Goal: Information Seeking & Learning: Learn about a topic

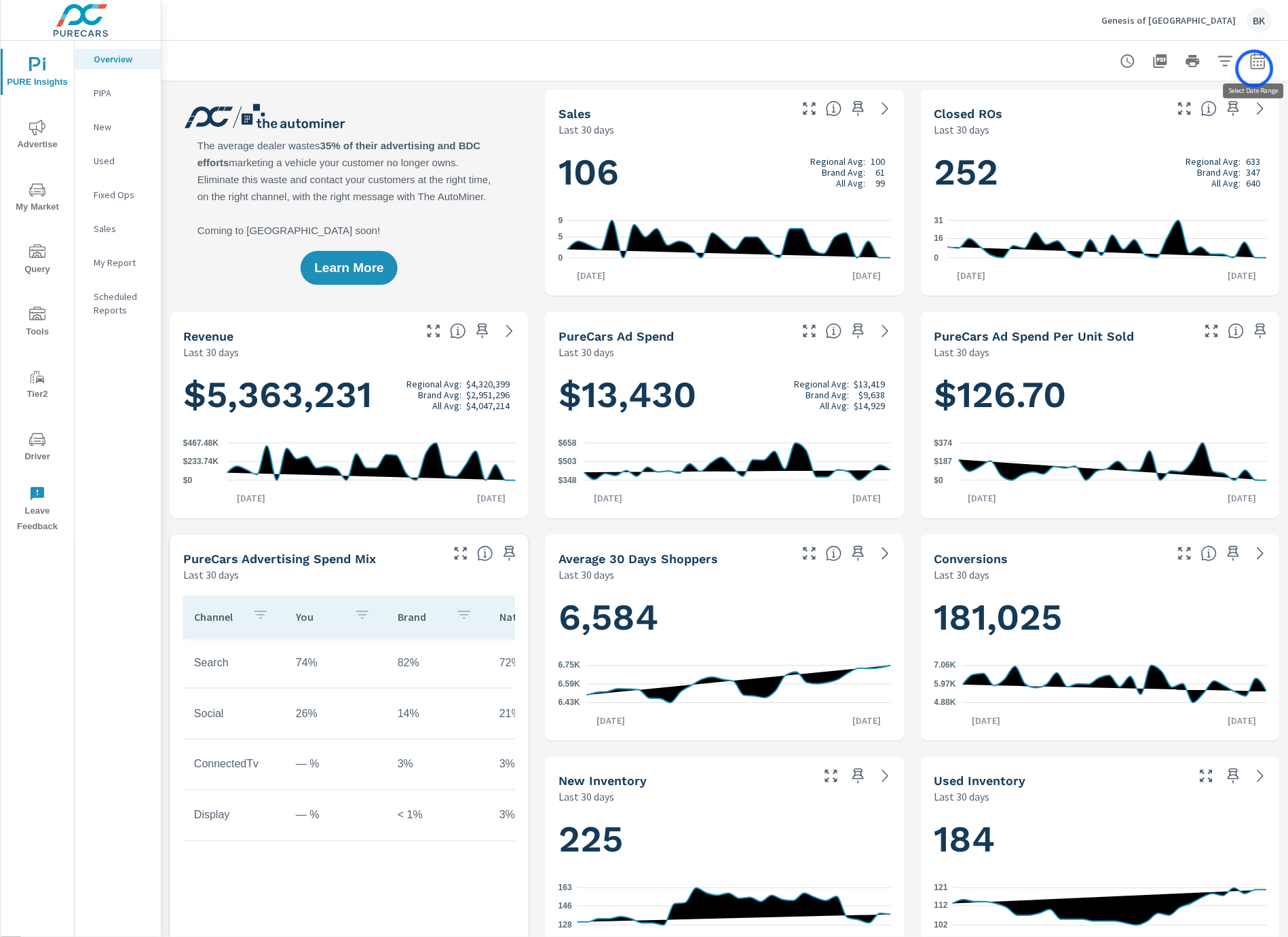
click at [1255, 68] on icon "button" at bounding box center [1258, 60] width 14 height 17
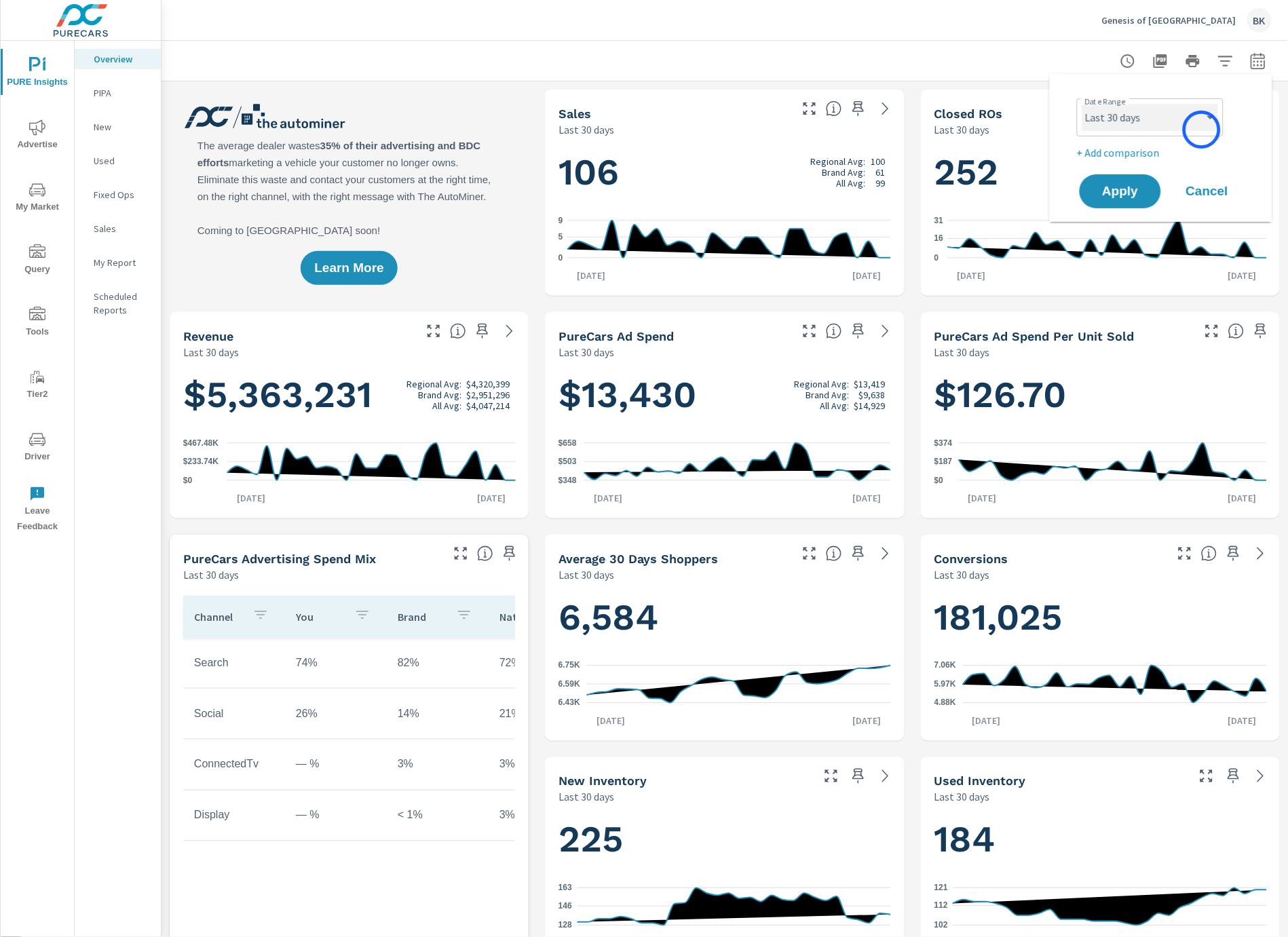
click at [1197, 127] on select "Custom Yesterday Last week Last 7 days Last 14 days Last 30 days Last 45 days L…" at bounding box center [1150, 118] width 136 height 27
select select "Last month"
click at [1082, 104] on select "Custom Yesterday Last week Last 7 days Last 14 days Last 30 days Last 45 days L…" at bounding box center [1150, 118] width 136 height 27
click at [1115, 158] on p "+ Add comparison" at bounding box center [1164, 152] width 174 height 17
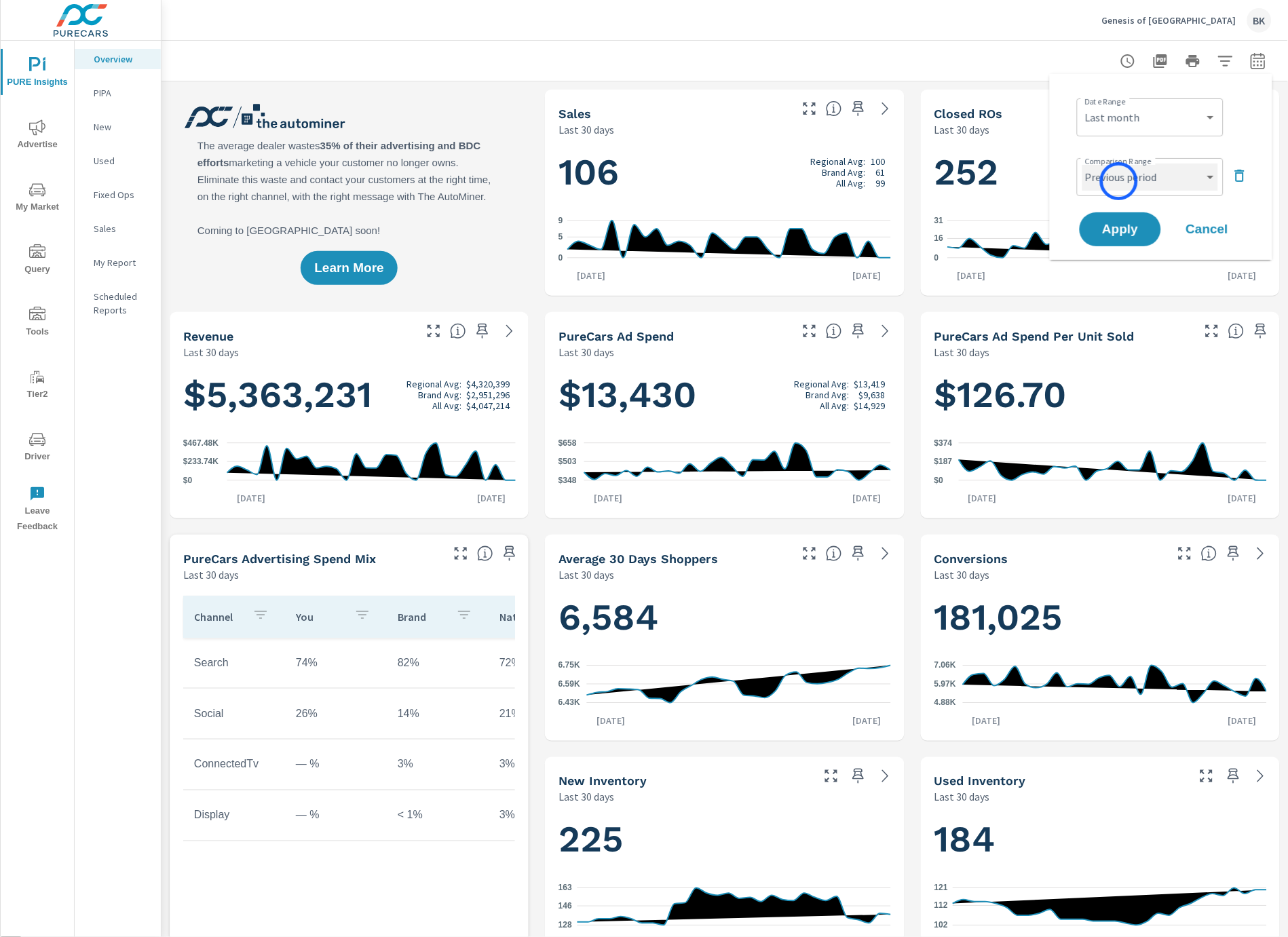
click at [1120, 183] on select "Custom Previous period Previous month Previous year" at bounding box center [1150, 177] width 136 height 27
select select "Previous month"
click at [1082, 164] on select "Custom Previous period Previous month Previous year" at bounding box center [1150, 177] width 136 height 27
click at [1121, 224] on span "Apply" at bounding box center [1120, 229] width 56 height 13
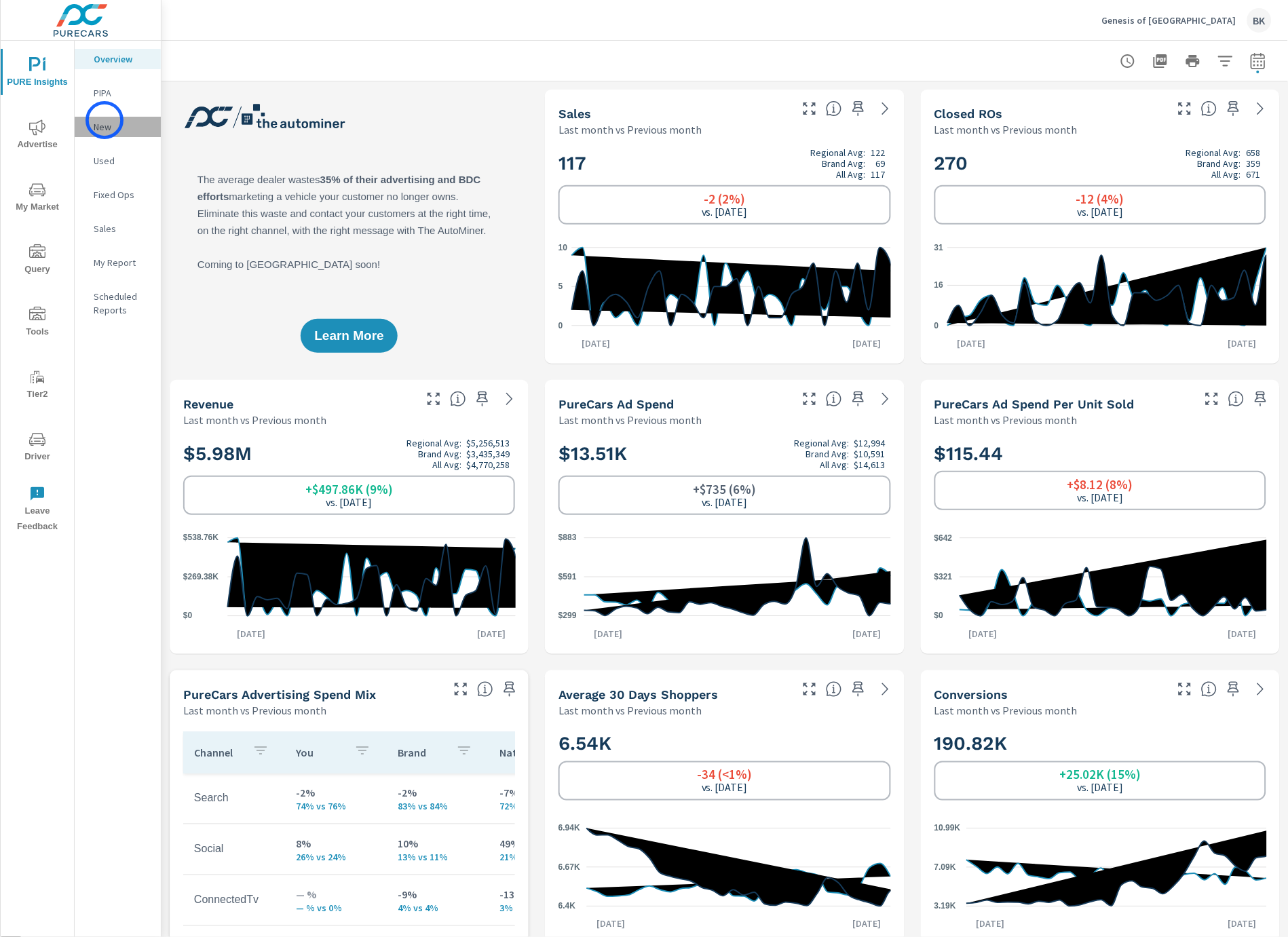
click at [105, 120] on p "New" at bounding box center [121, 126] width 56 height 13
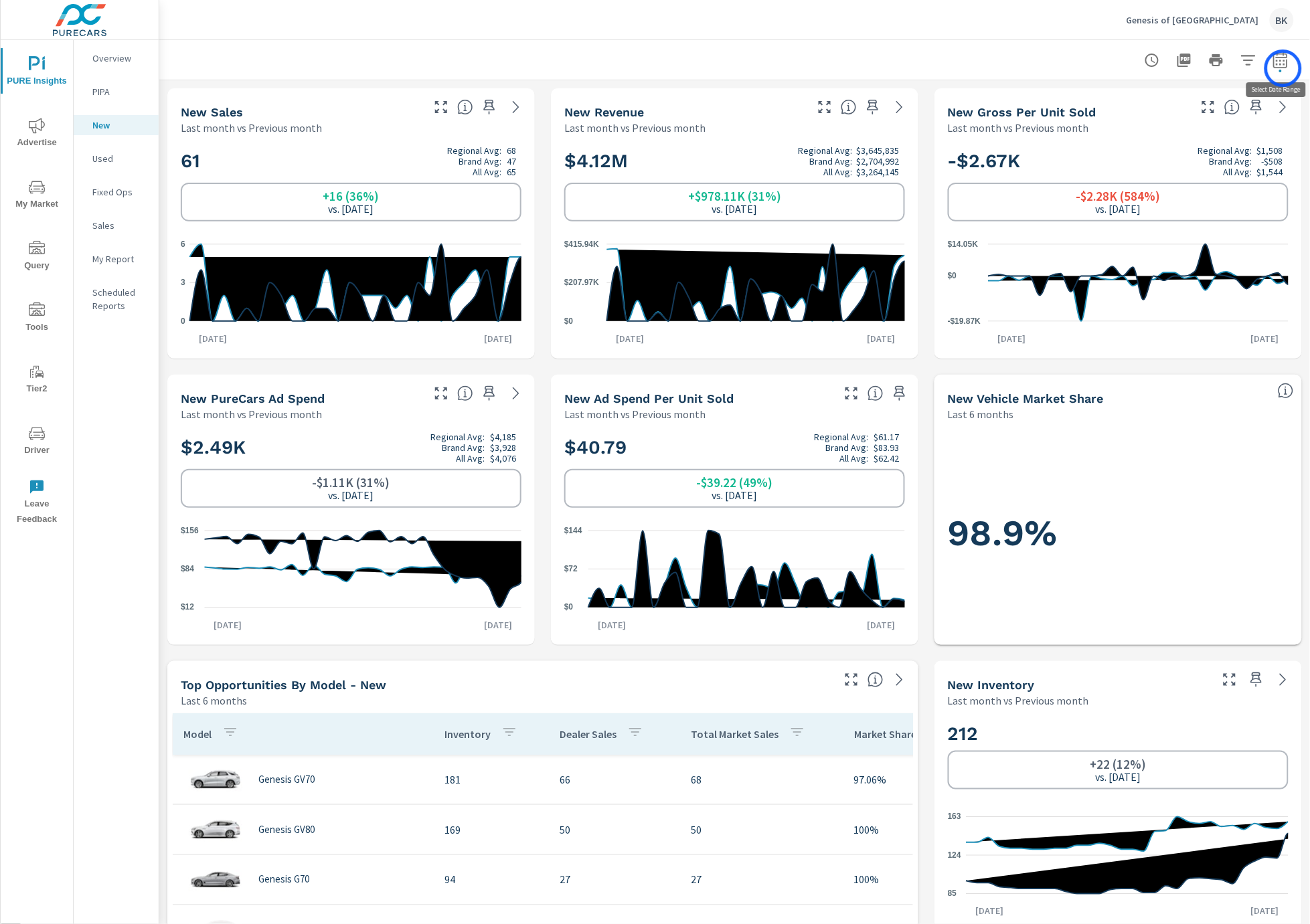
click at [1270, 68] on button "button" at bounding box center [1280, 60] width 27 height 27
select select "Last month"
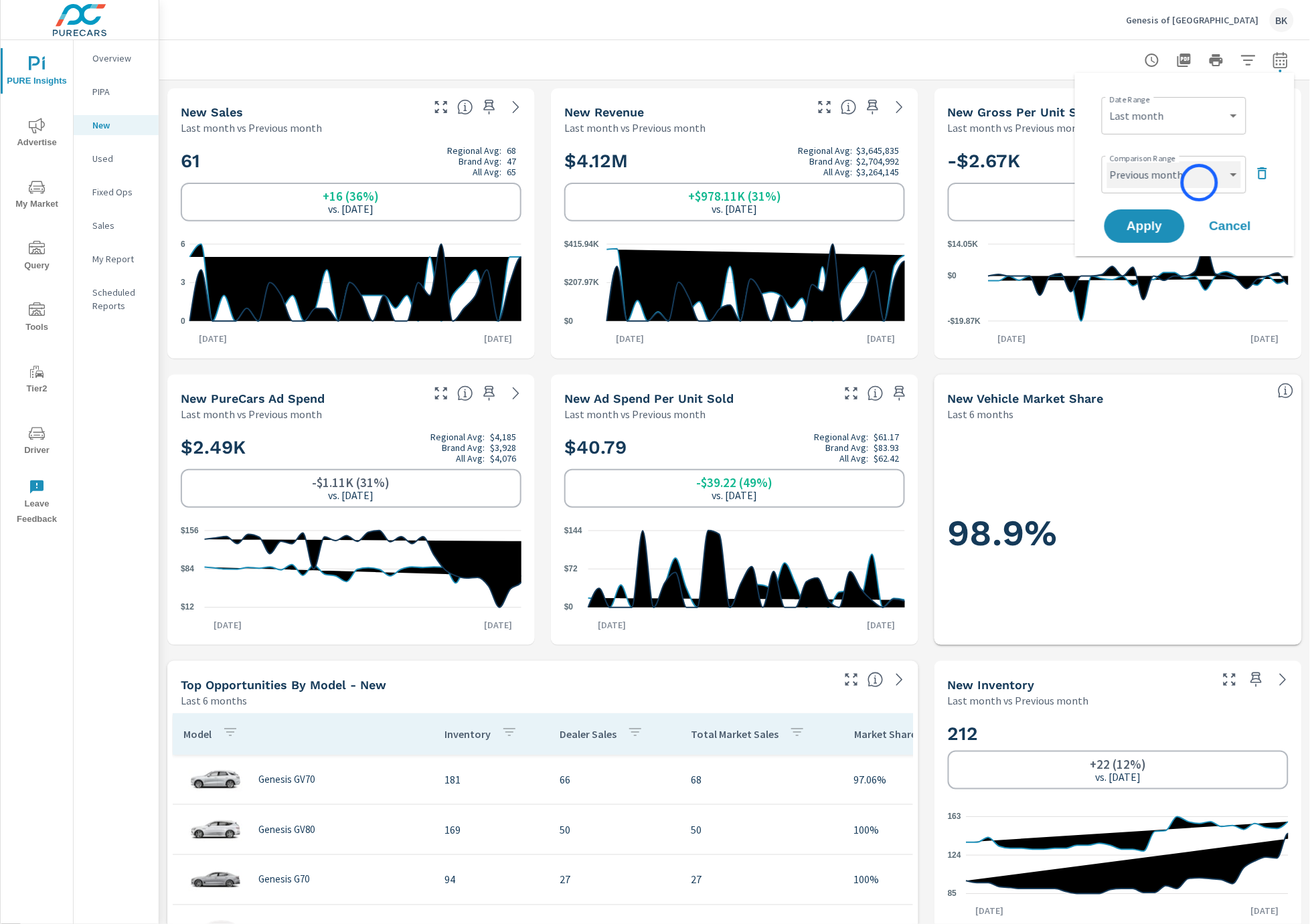
click at [1200, 182] on select "Custom Previous period Previous month Previous year" at bounding box center [1174, 175] width 134 height 27
select select "Previous year"
click at [1107, 161] on select "Custom Previous period Previous month Previous year" at bounding box center [1174, 175] width 134 height 27
click at [1149, 222] on span "Apply" at bounding box center [1145, 226] width 55 height 13
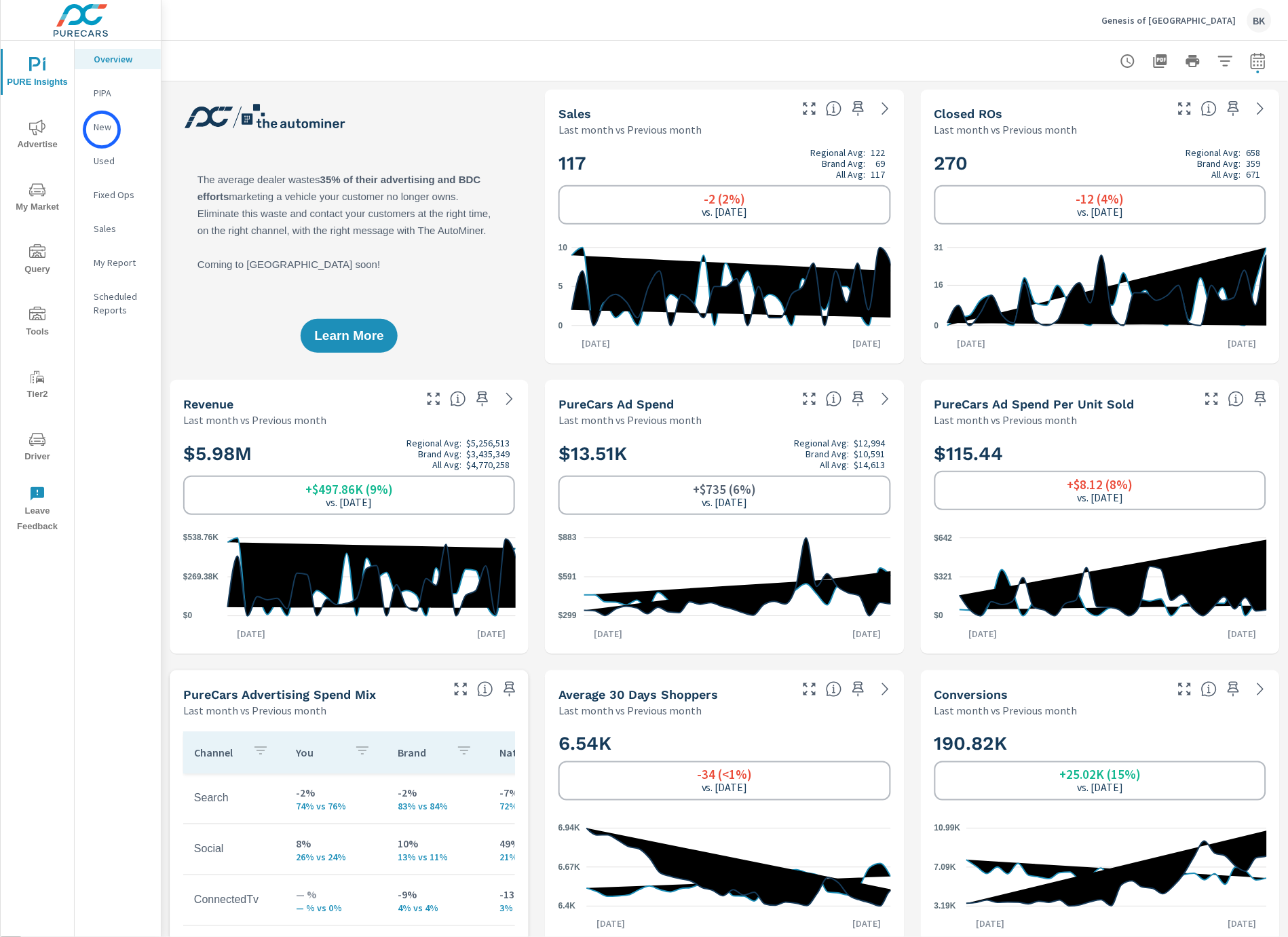
click at [102, 129] on p "New" at bounding box center [121, 126] width 56 height 13
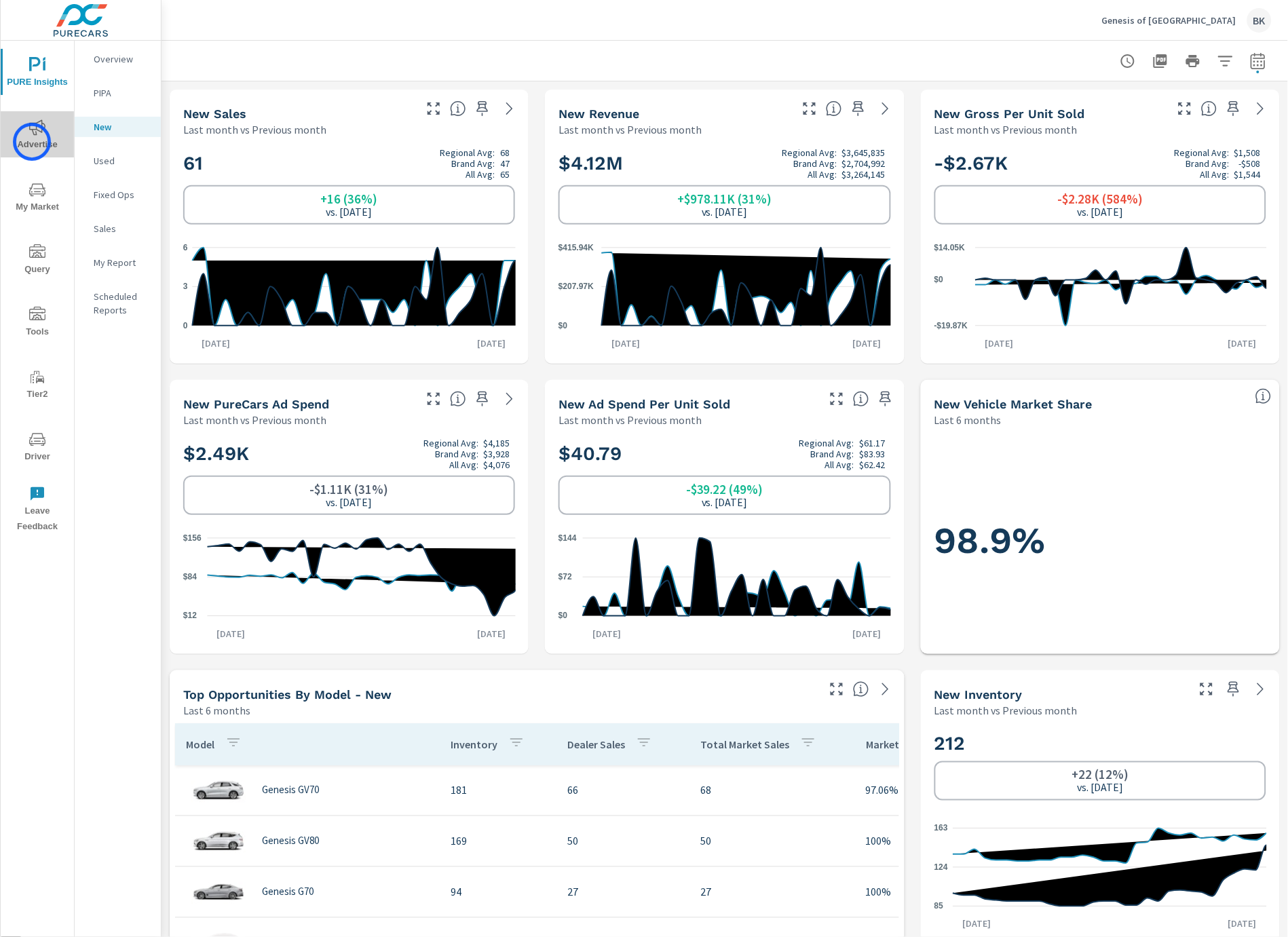
click at [32, 142] on span "Advertise" at bounding box center [37, 136] width 65 height 33
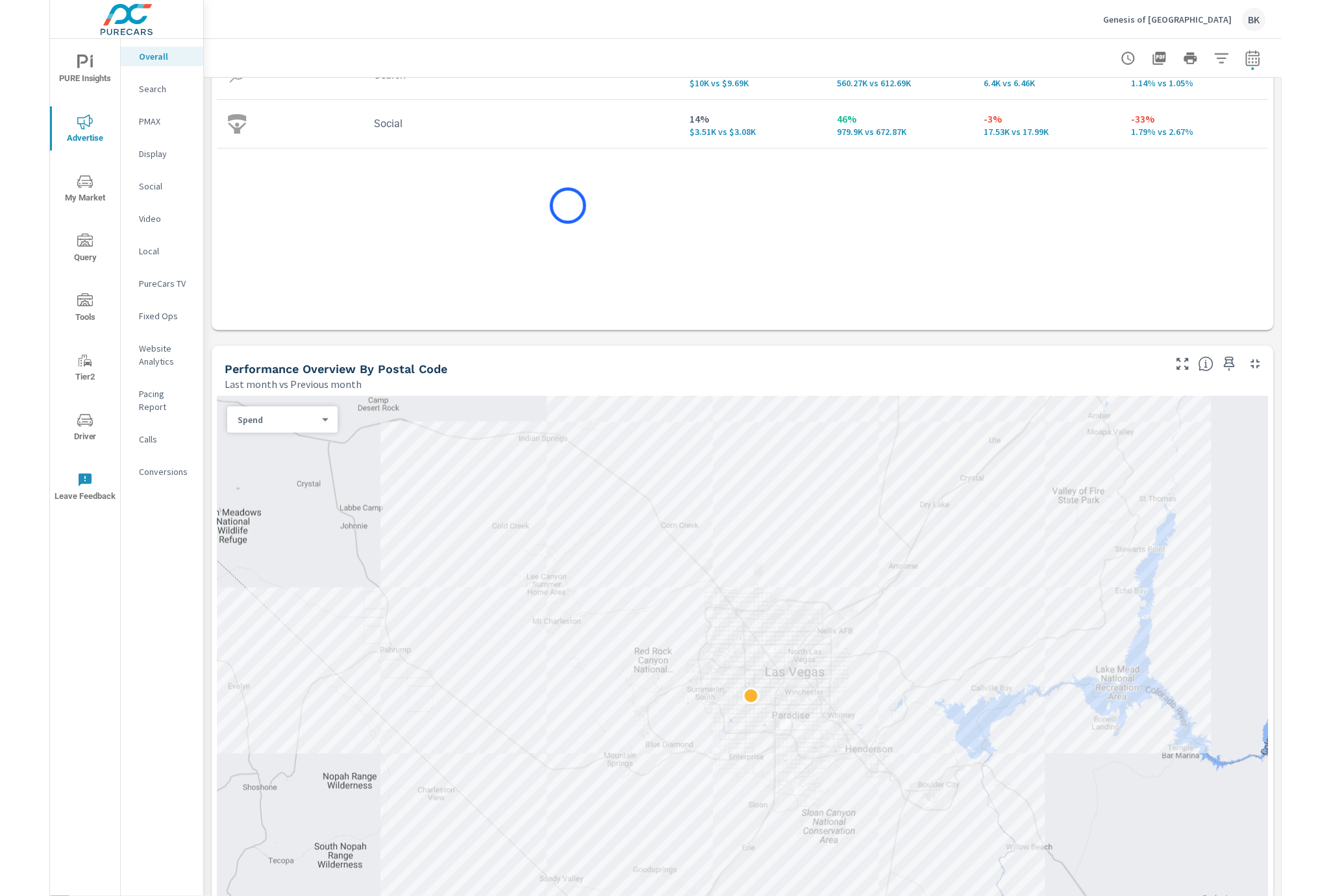
scroll to position [284, 0]
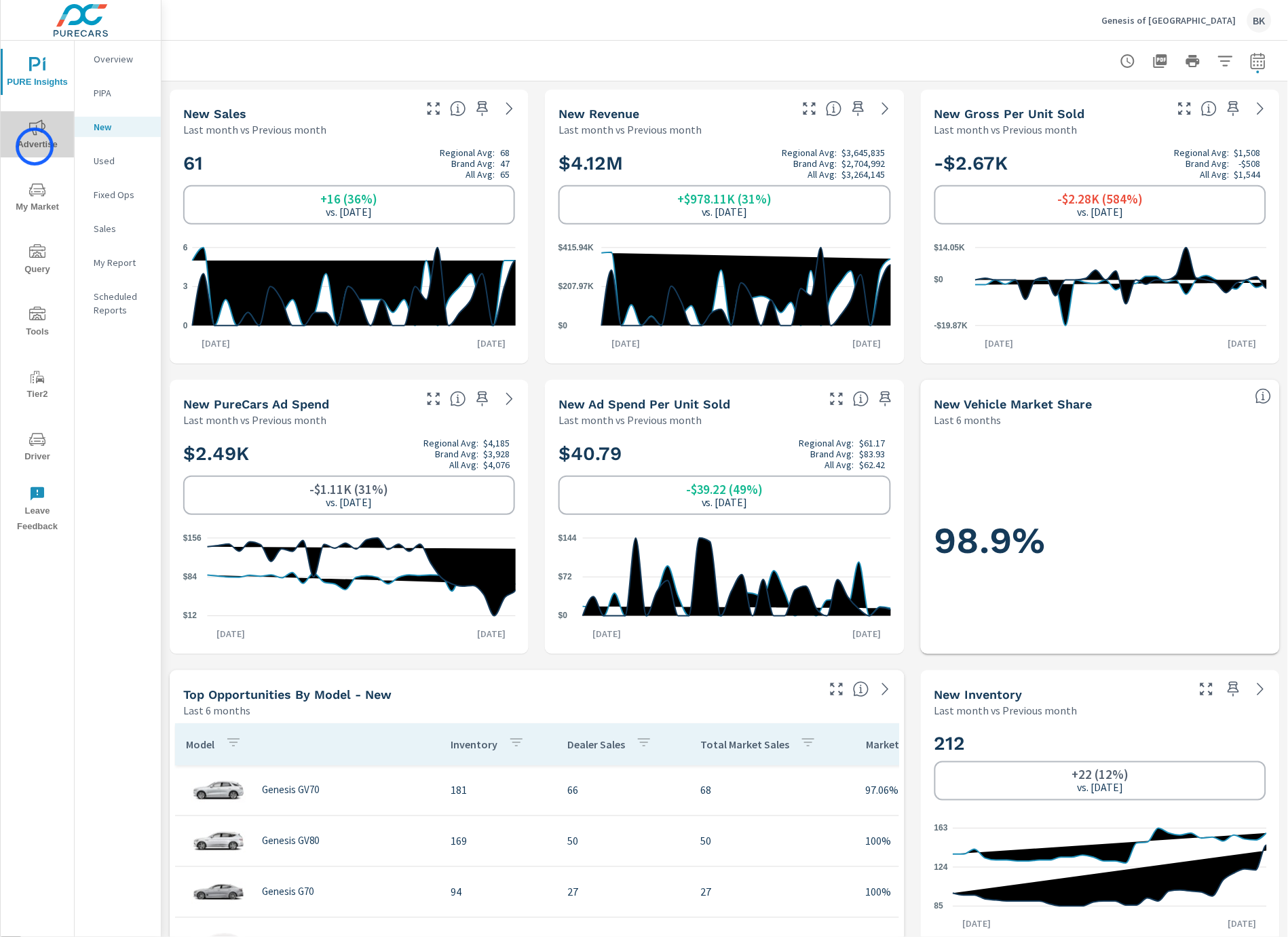
click at [35, 147] on span "Advertise" at bounding box center [37, 136] width 65 height 33
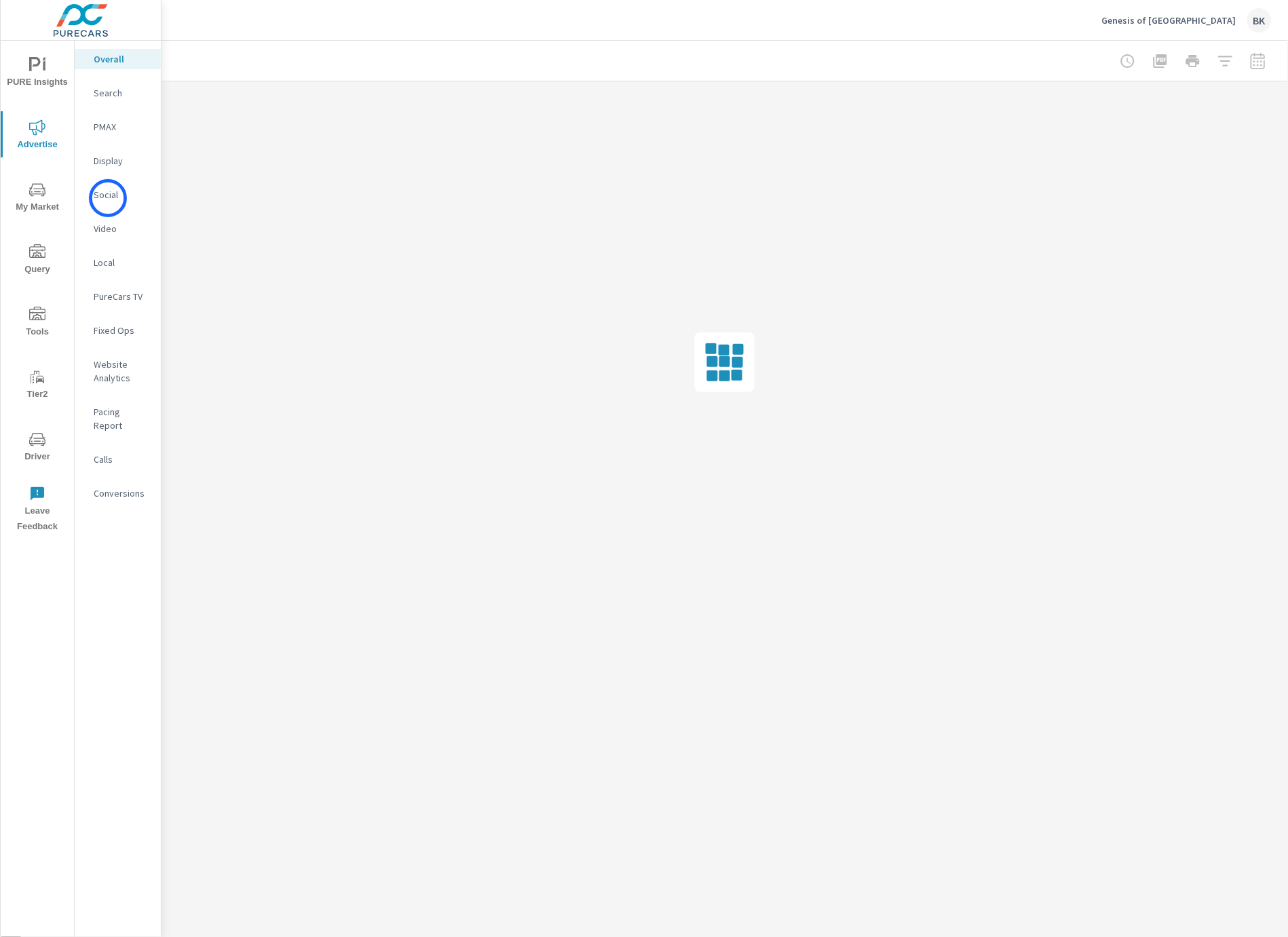
click at [108, 199] on p "Social" at bounding box center [121, 195] width 56 height 13
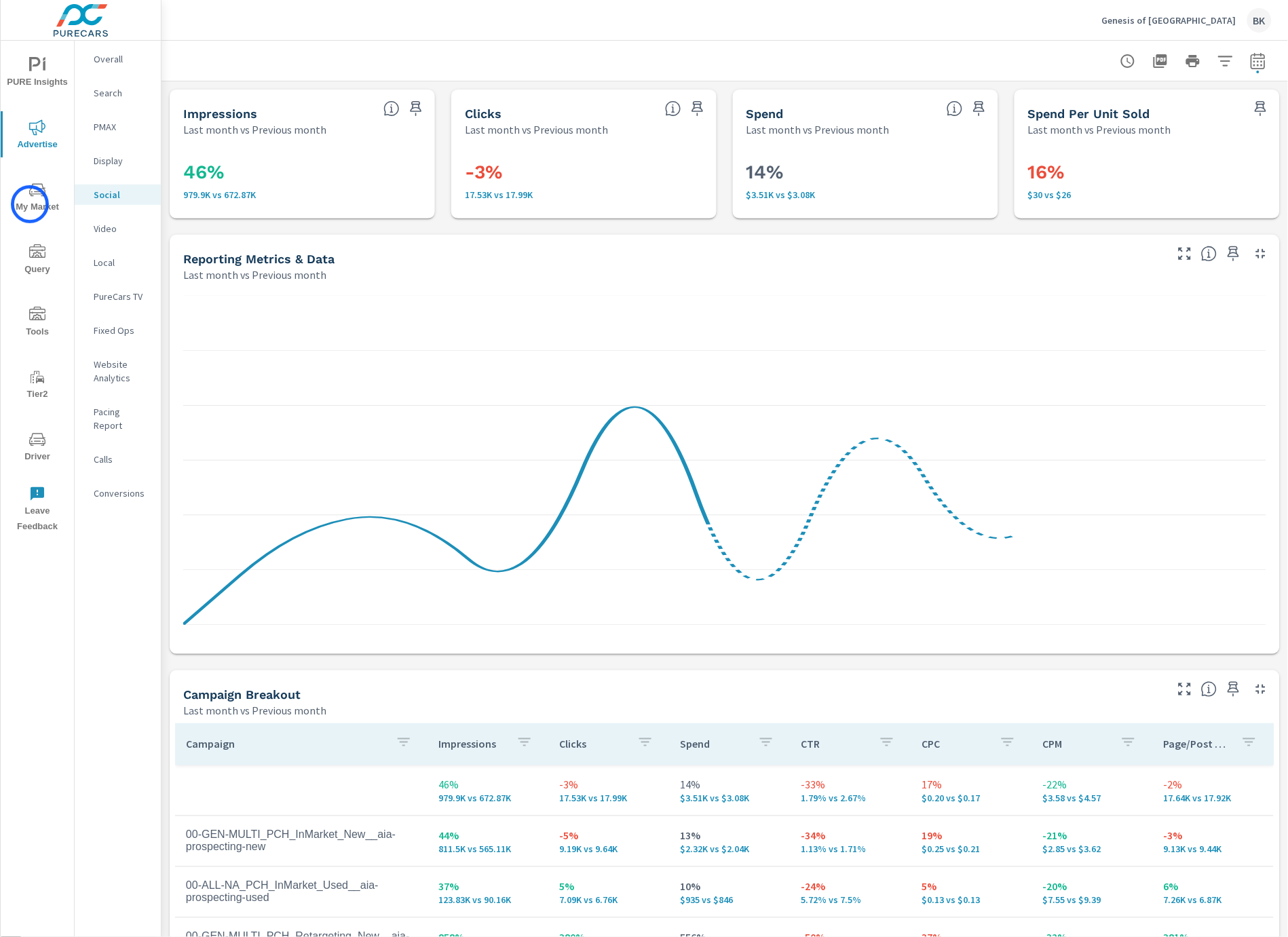
click at [30, 204] on span "My Market" at bounding box center [37, 199] width 65 height 33
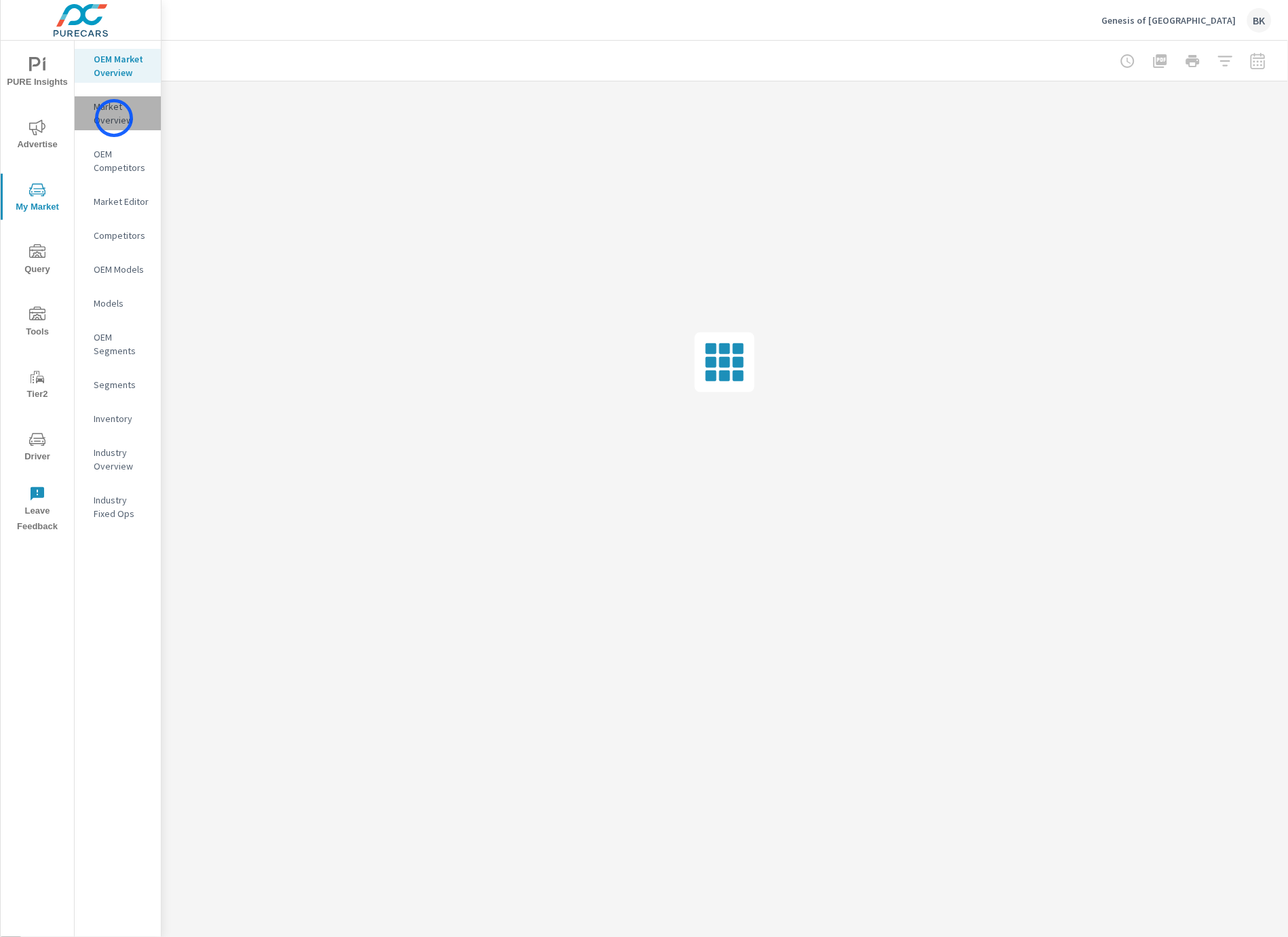
click at [114, 118] on p "Market Overview" at bounding box center [121, 114] width 56 height 27
click at [118, 423] on p "Inventory" at bounding box center [121, 418] width 56 height 13
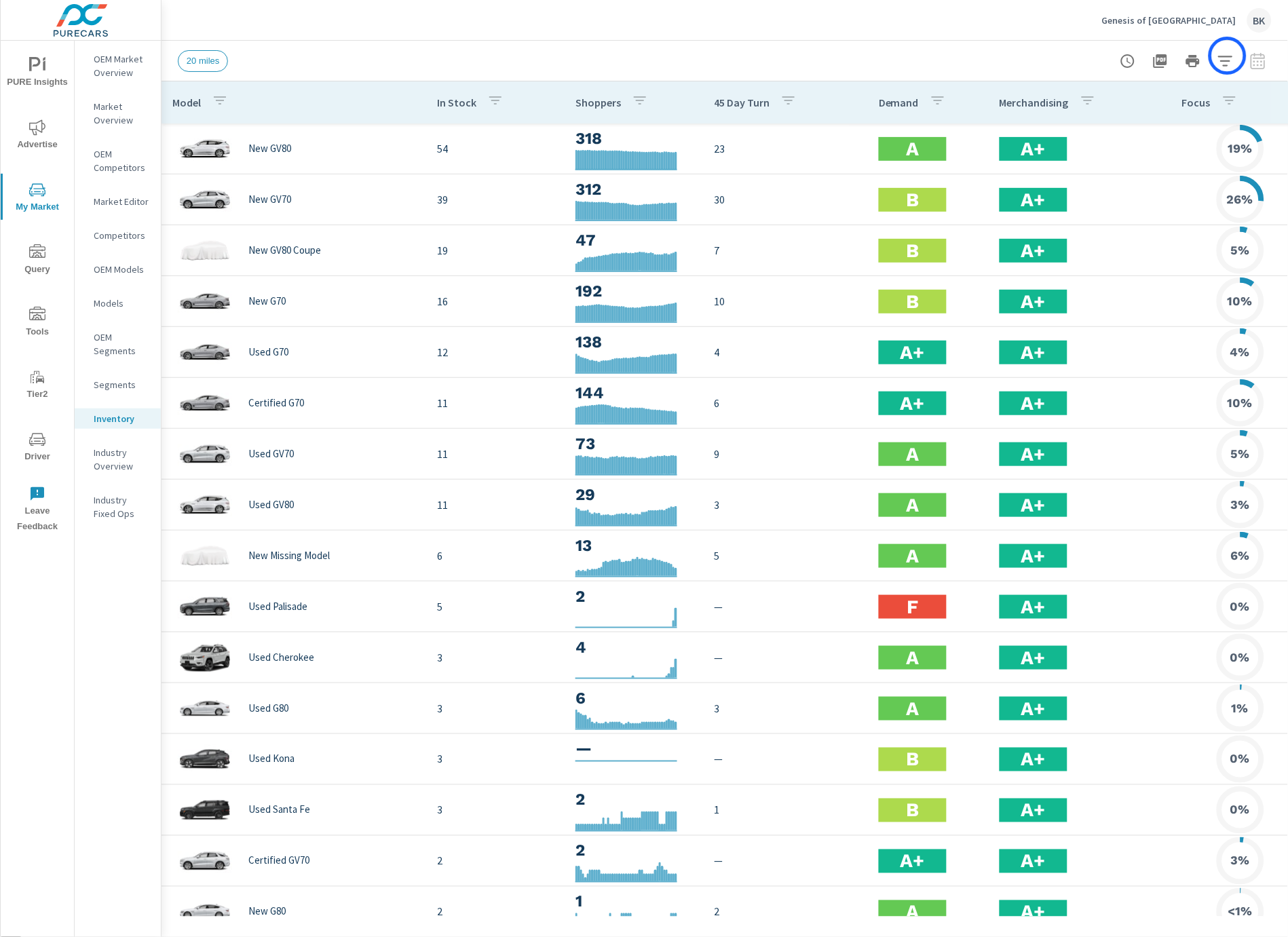
click at [1228, 56] on icon "button" at bounding box center [1225, 60] width 14 height 10
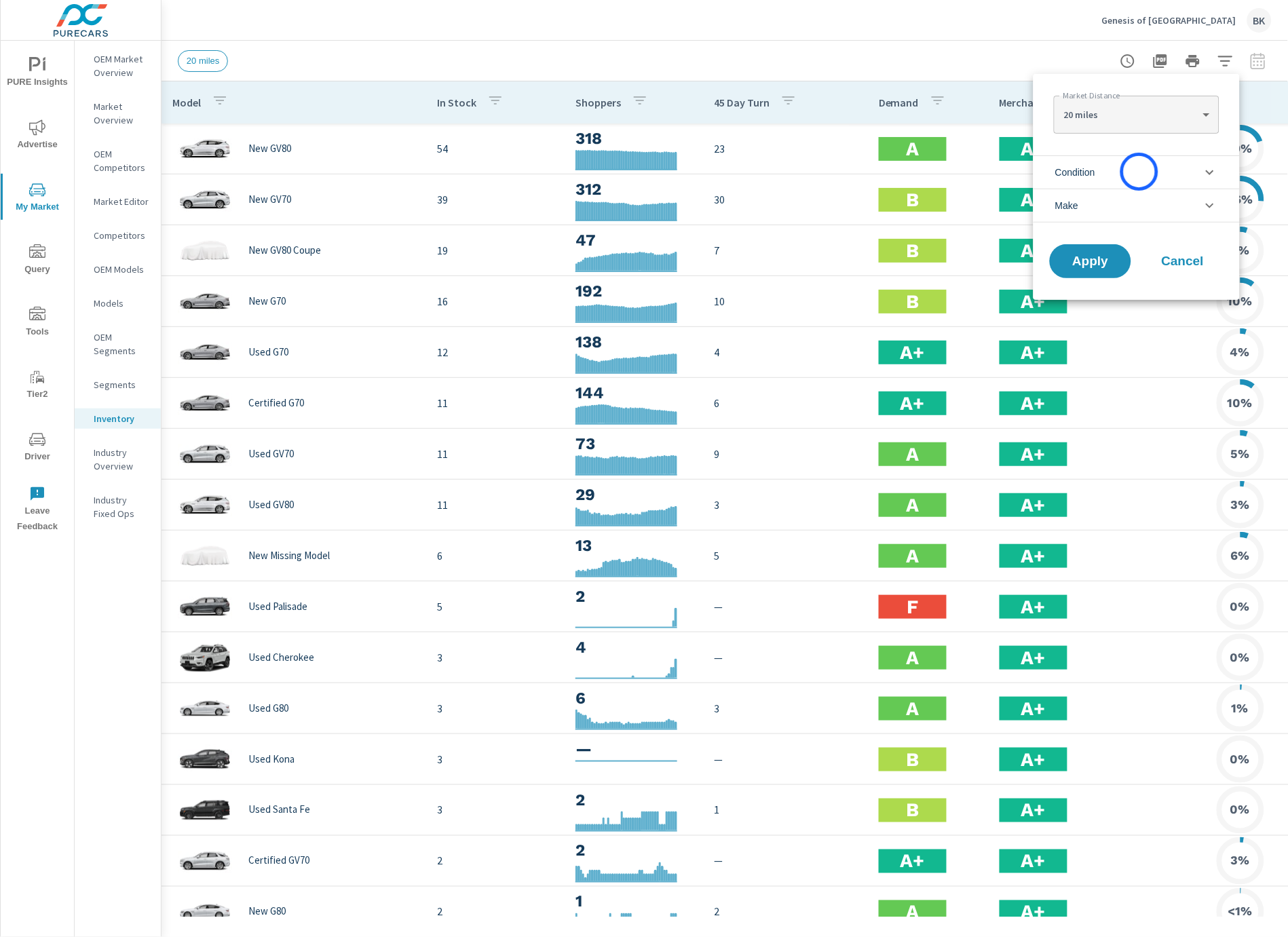
click at [1139, 172] on li "Condition" at bounding box center [1137, 172] width 206 height 33
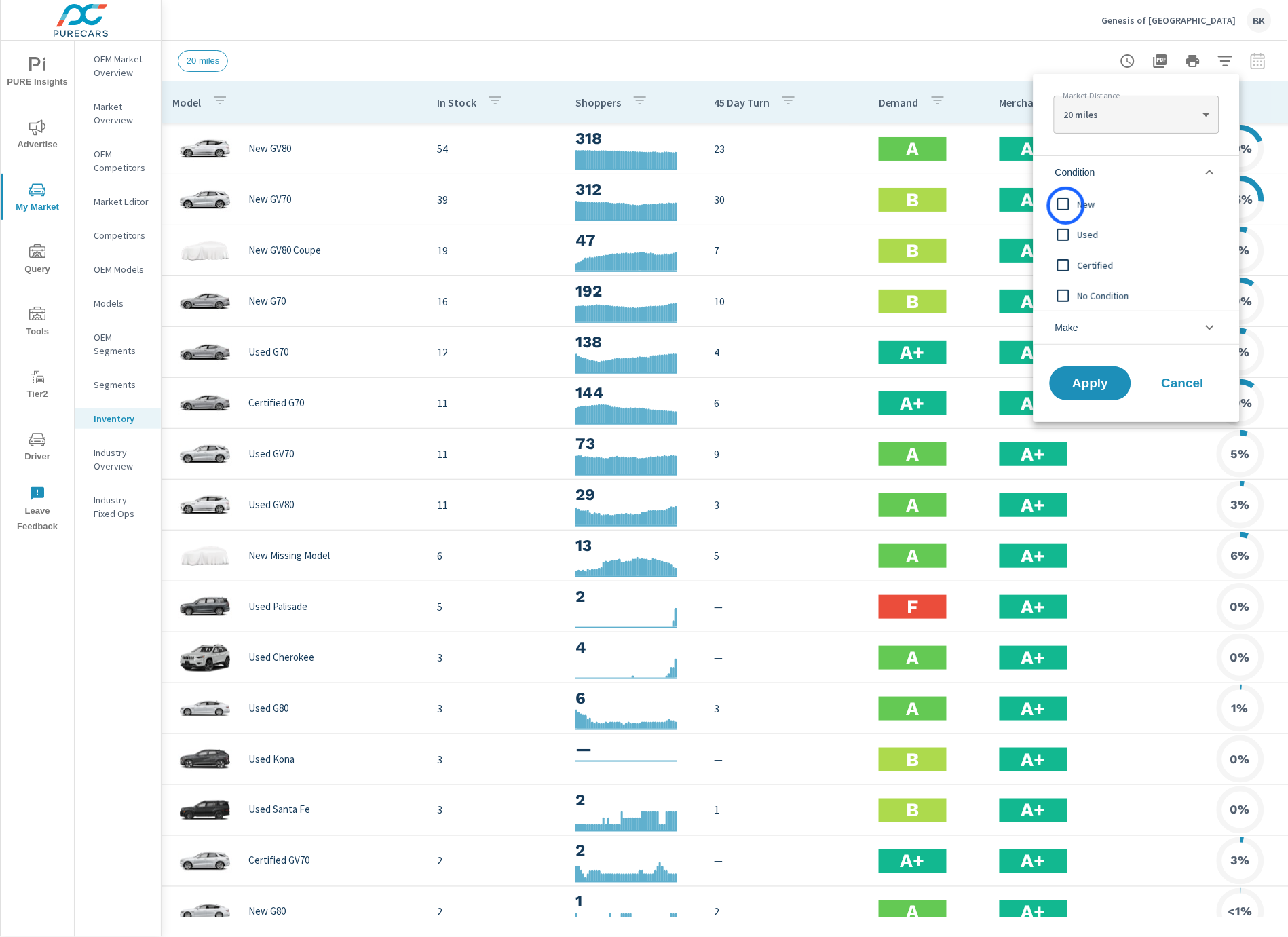
click at [1066, 206] on input "filter options" at bounding box center [1064, 204] width 29 height 29
click at [1101, 381] on span "Apply" at bounding box center [1091, 384] width 56 height 13
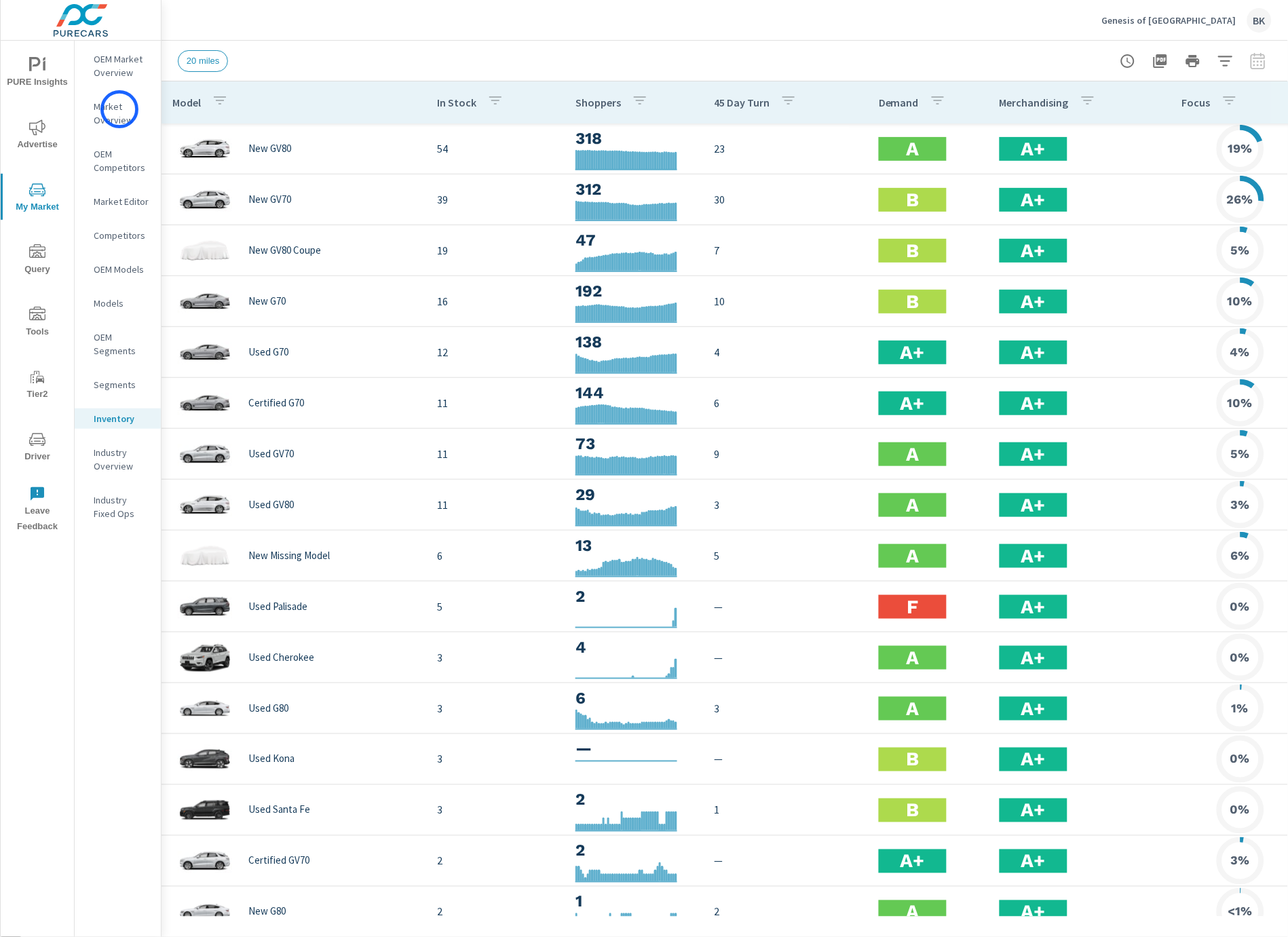
click at [119, 110] on p "Market Overview" at bounding box center [121, 114] width 56 height 27
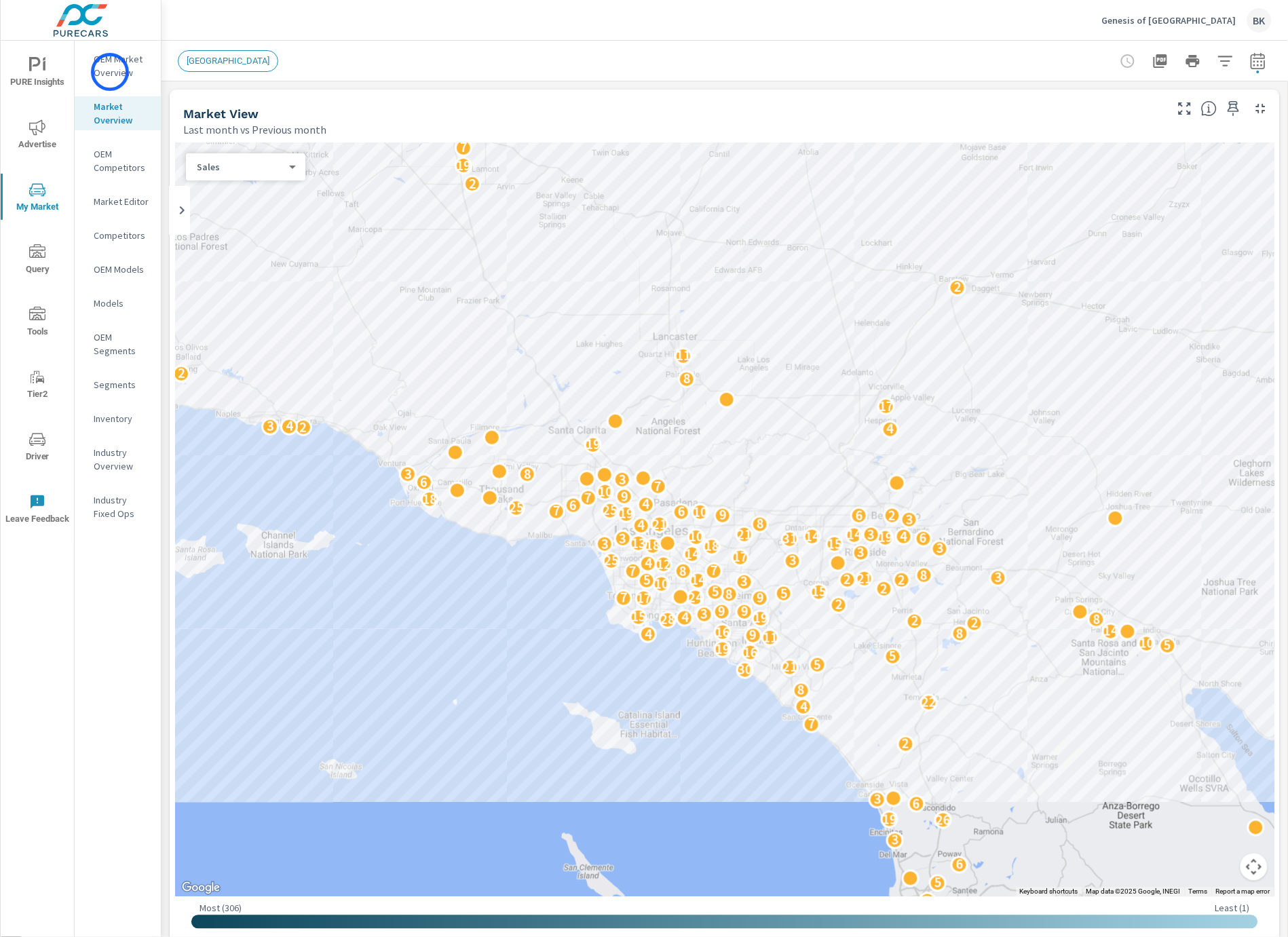
click at [110, 72] on p "OEM Market Overview" at bounding box center [121, 66] width 56 height 27
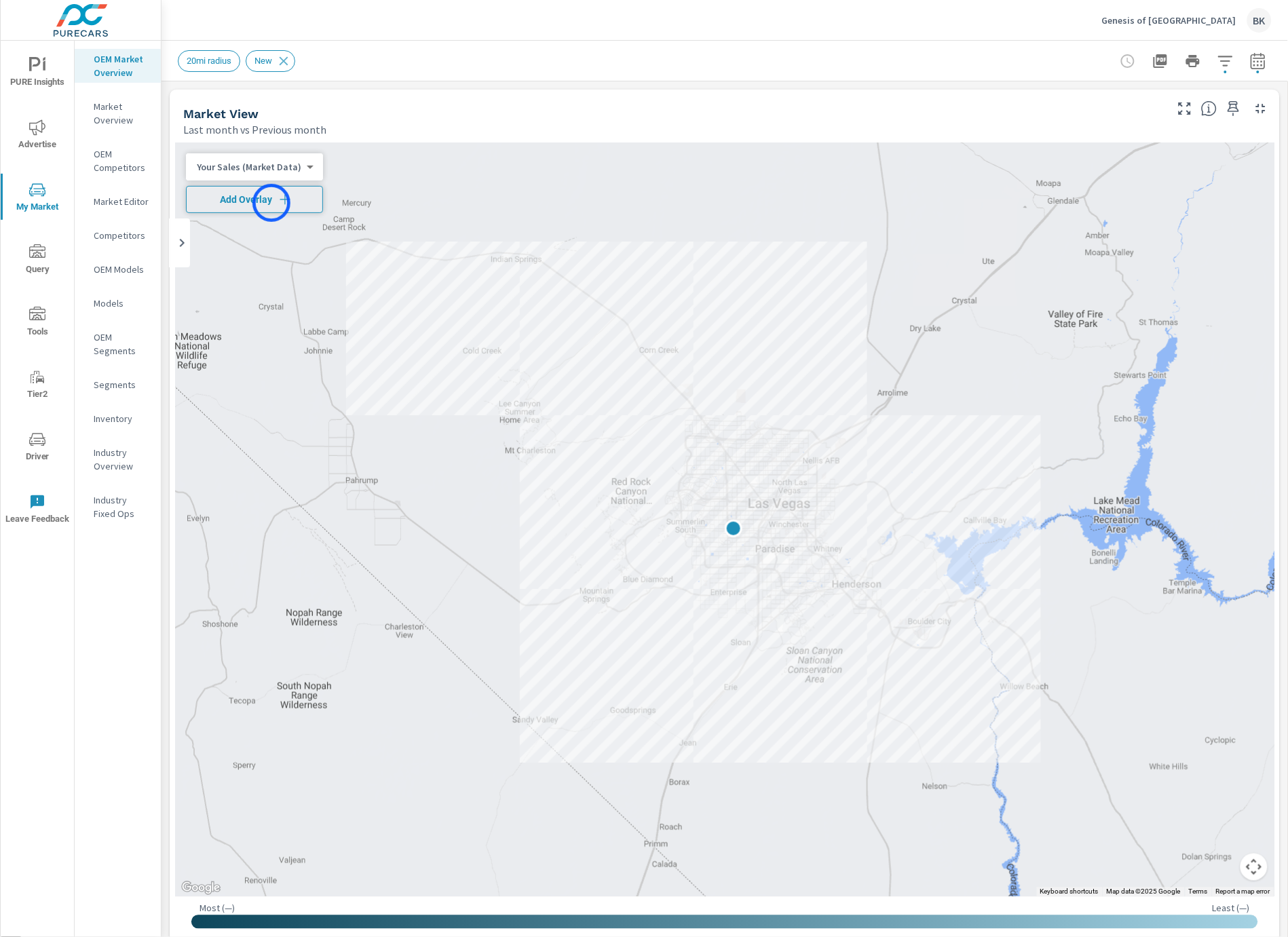
click at [272, 203] on span "Add Overlay" at bounding box center [254, 199] width 125 height 13
click at [1263, 64] on icon "button" at bounding box center [1259, 61] width 17 height 17
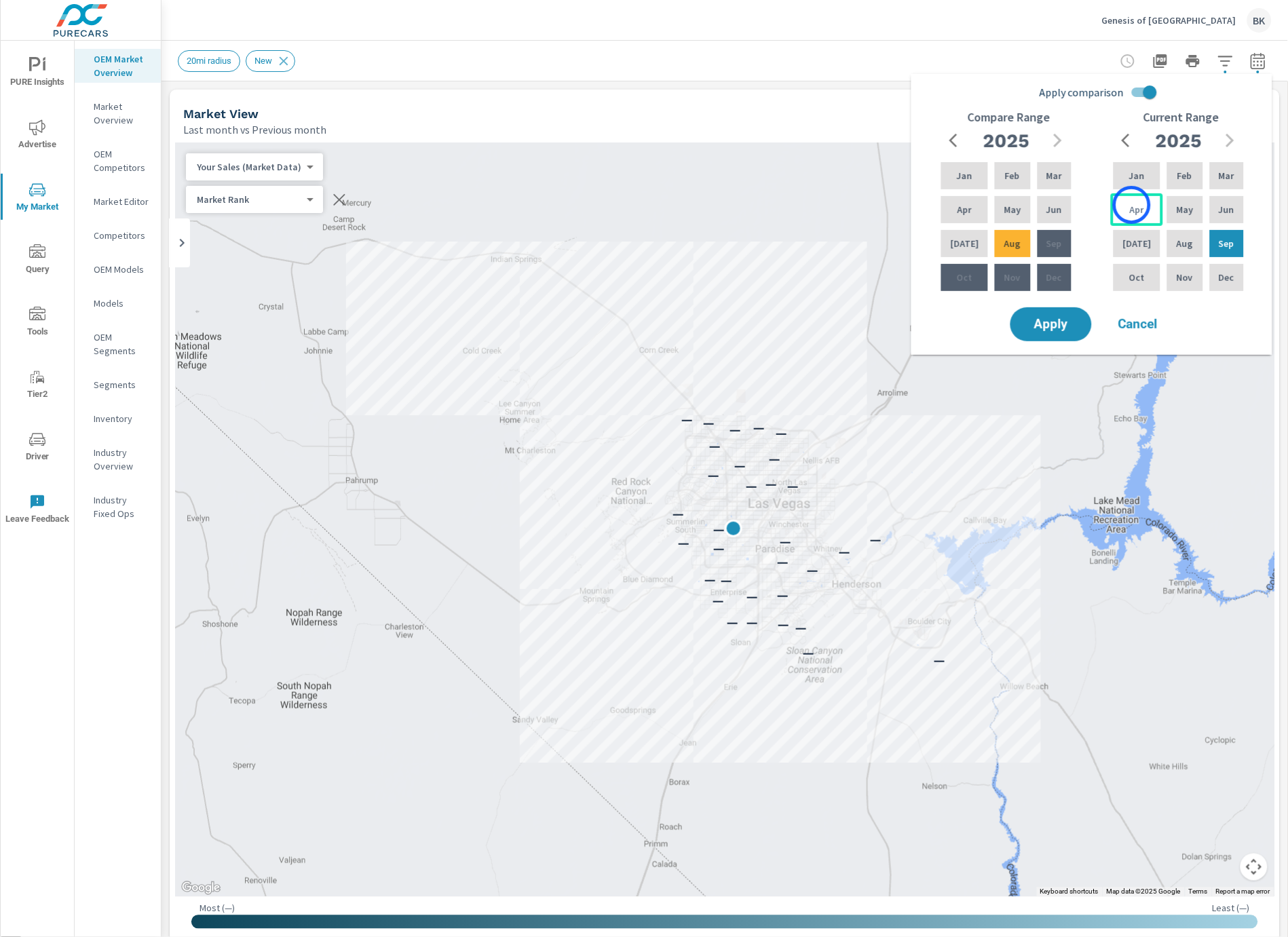
click at [1132, 205] on p "Apr" at bounding box center [1137, 210] width 14 height 13
click at [1226, 244] on p "Sep" at bounding box center [1227, 243] width 16 height 13
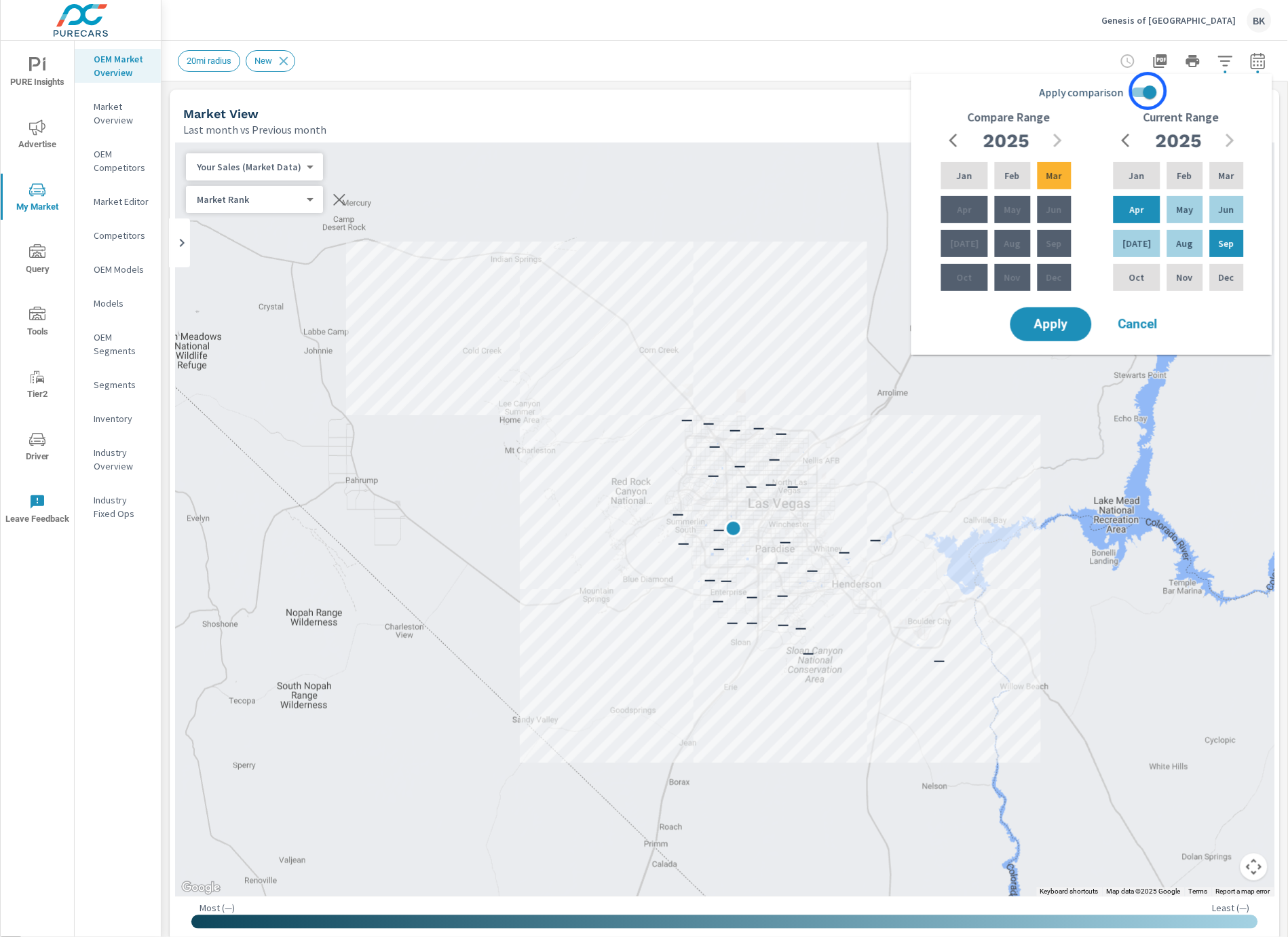
click at [1148, 91] on input "Apply comparison" at bounding box center [1150, 92] width 77 height 25
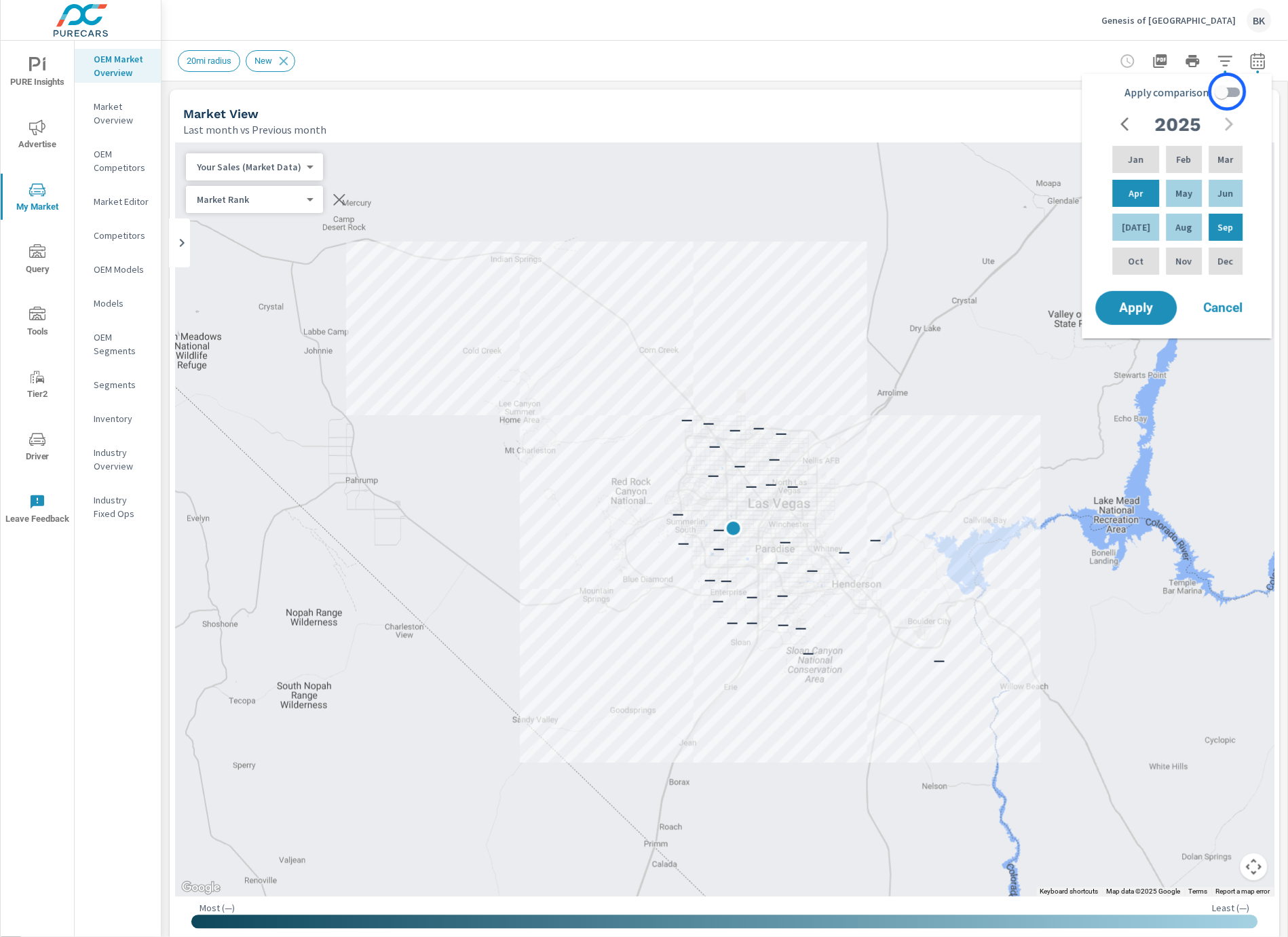
click at [1228, 91] on input "Apply comparison" at bounding box center [1222, 92] width 77 height 25
checkbox input "true"
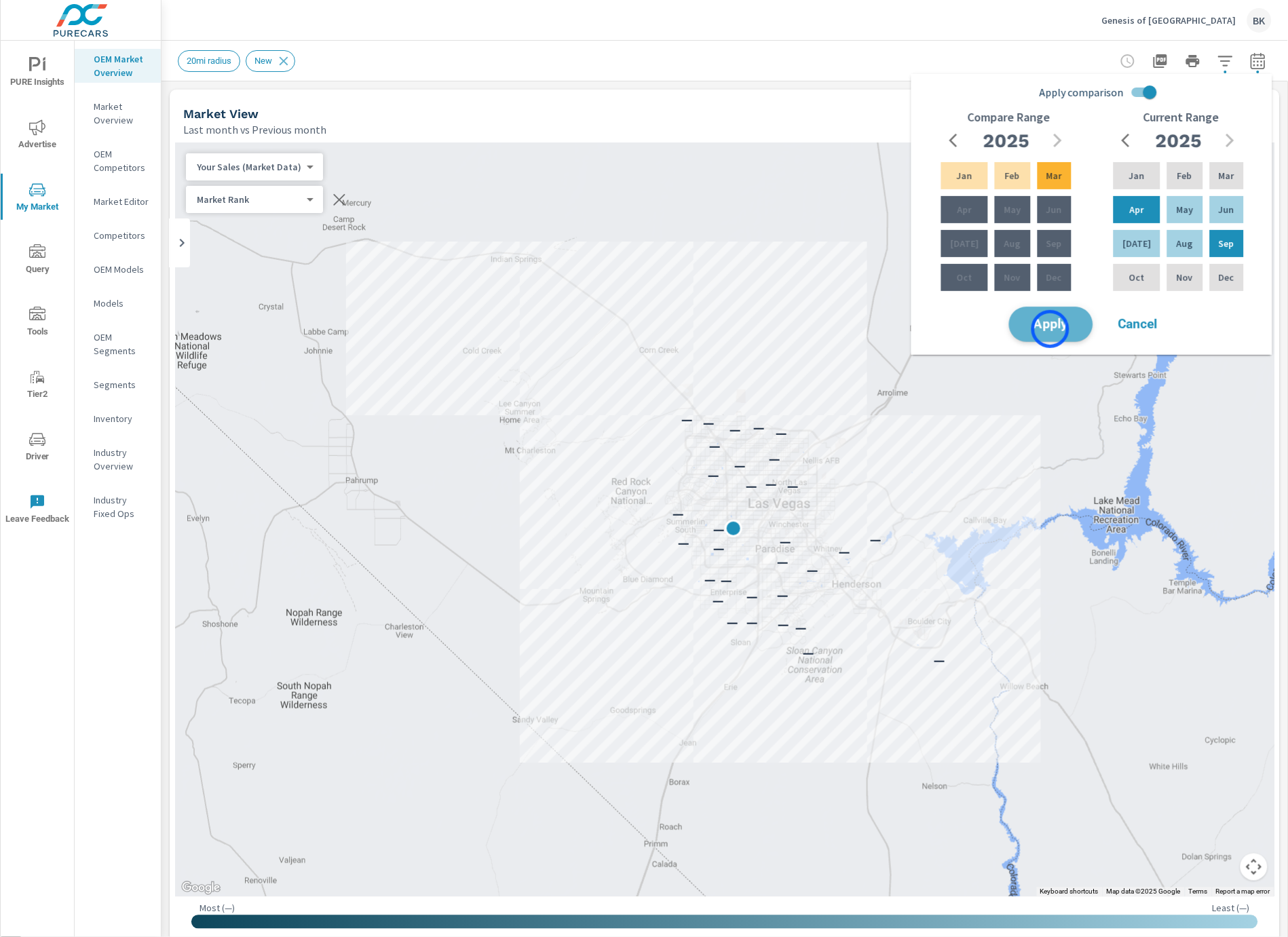
click at [1051, 330] on span "Apply" at bounding box center [1051, 325] width 56 height 13
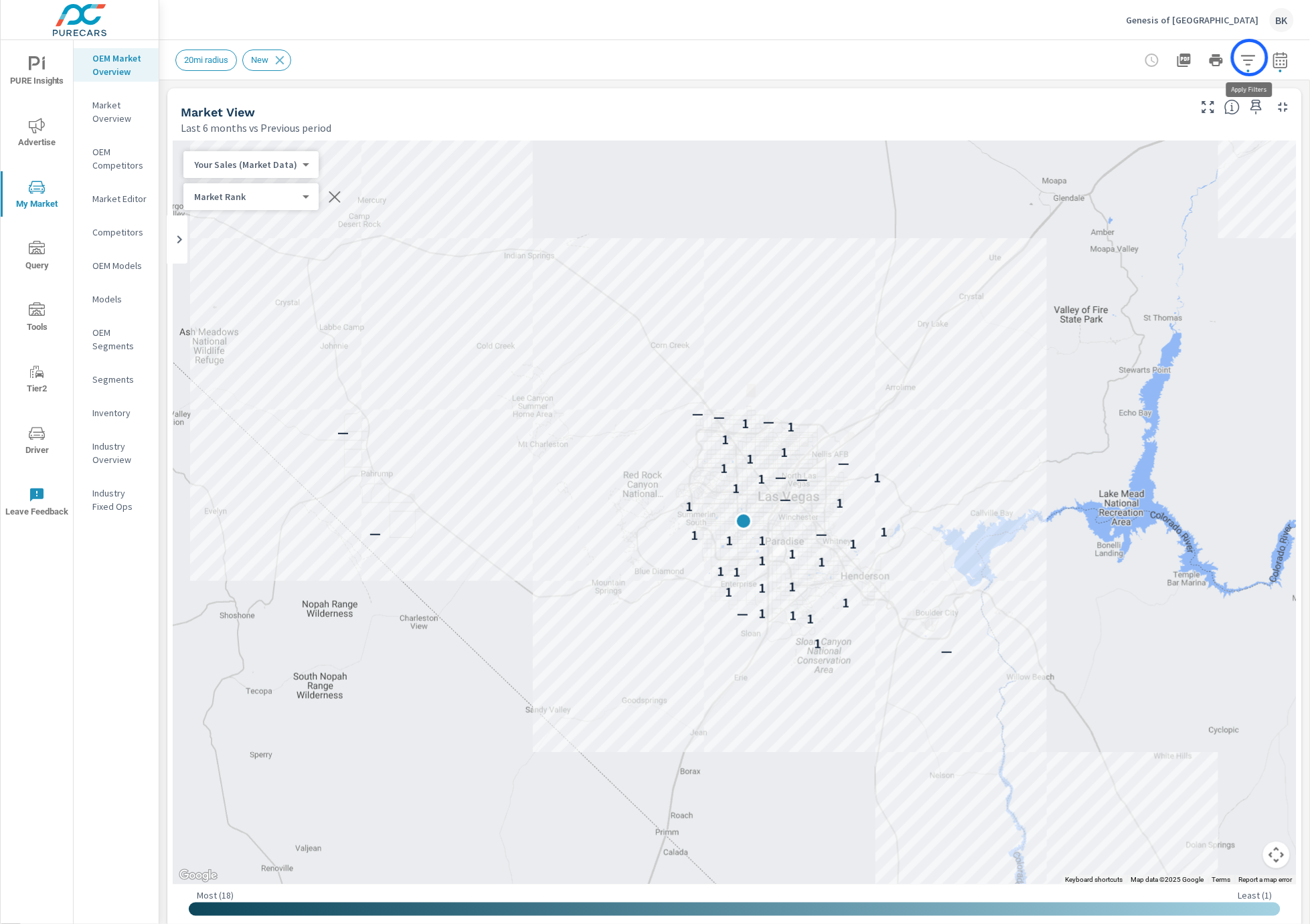
click at [1250, 58] on icon "button" at bounding box center [1248, 60] width 16 height 16
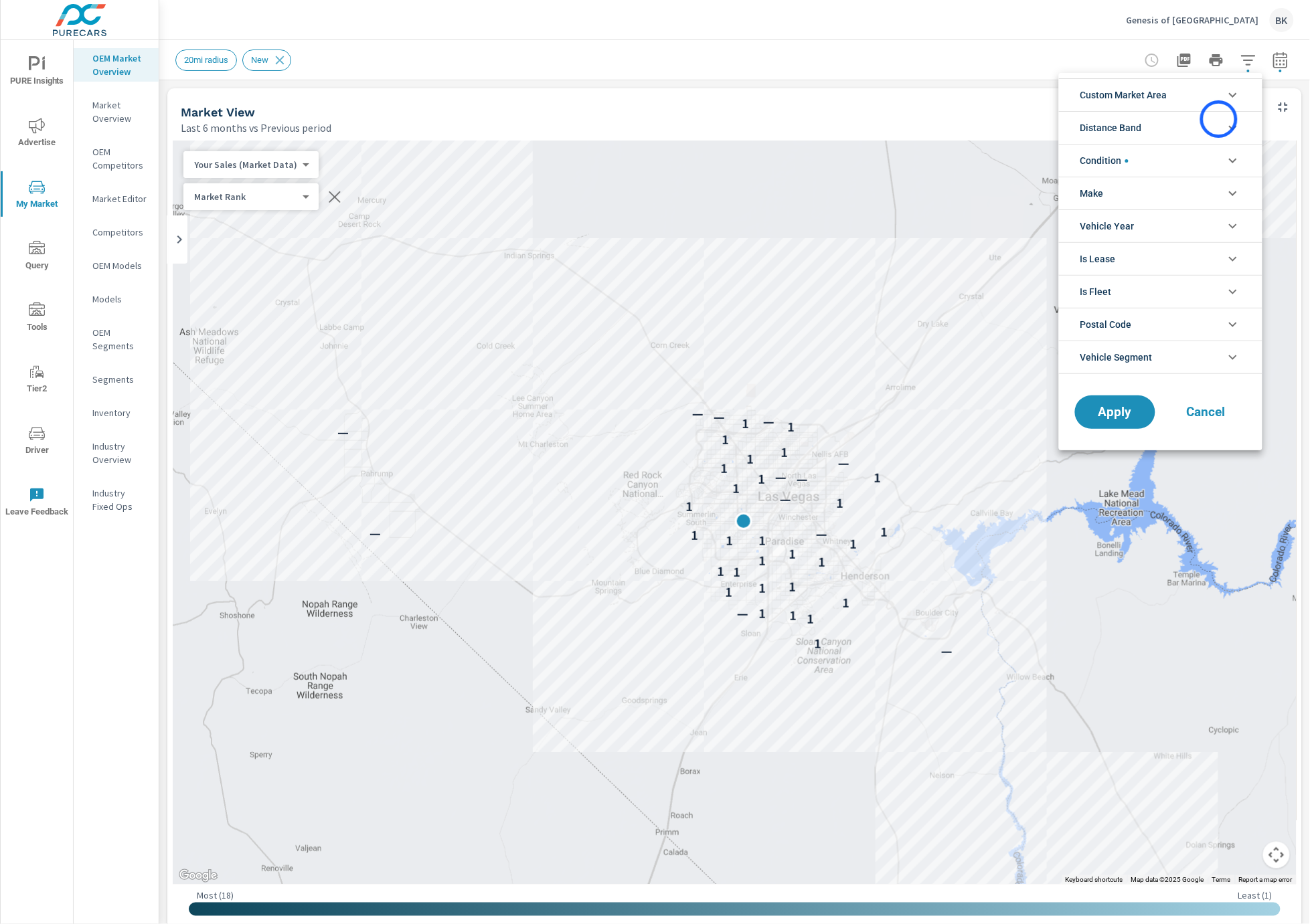
click at [1219, 119] on li "Distance Band" at bounding box center [1160, 128] width 204 height 33
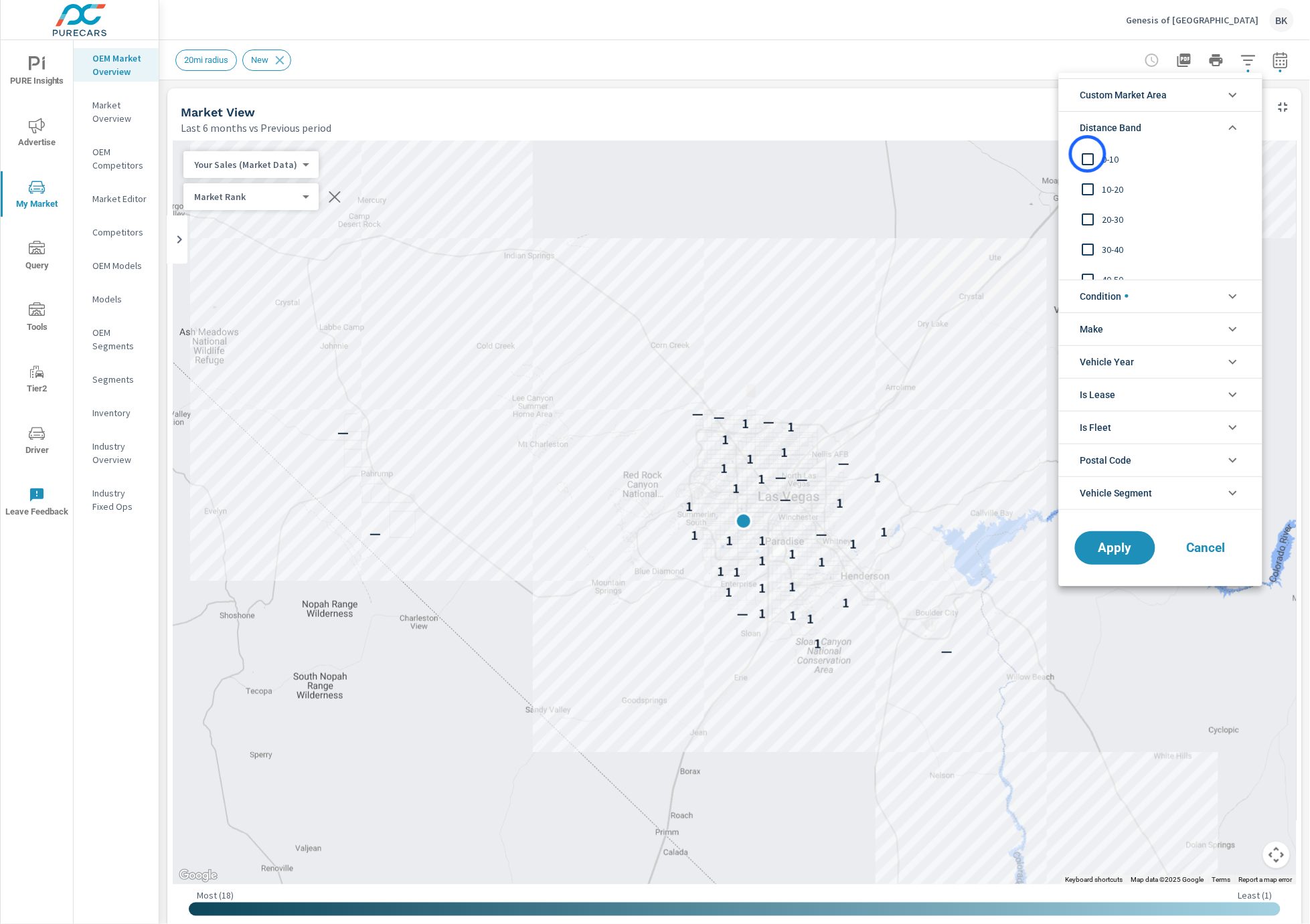
click at [1088, 154] on input "filter options" at bounding box center [1088, 159] width 28 height 28
click at [1090, 187] on input "filter options" at bounding box center [1088, 189] width 28 height 28
click at [1090, 222] on input "filter options" at bounding box center [1088, 219] width 28 height 28
click at [1088, 254] on input "filter options" at bounding box center [1088, 250] width 28 height 28
click at [1090, 275] on input "filter options" at bounding box center [1088, 280] width 28 height 28
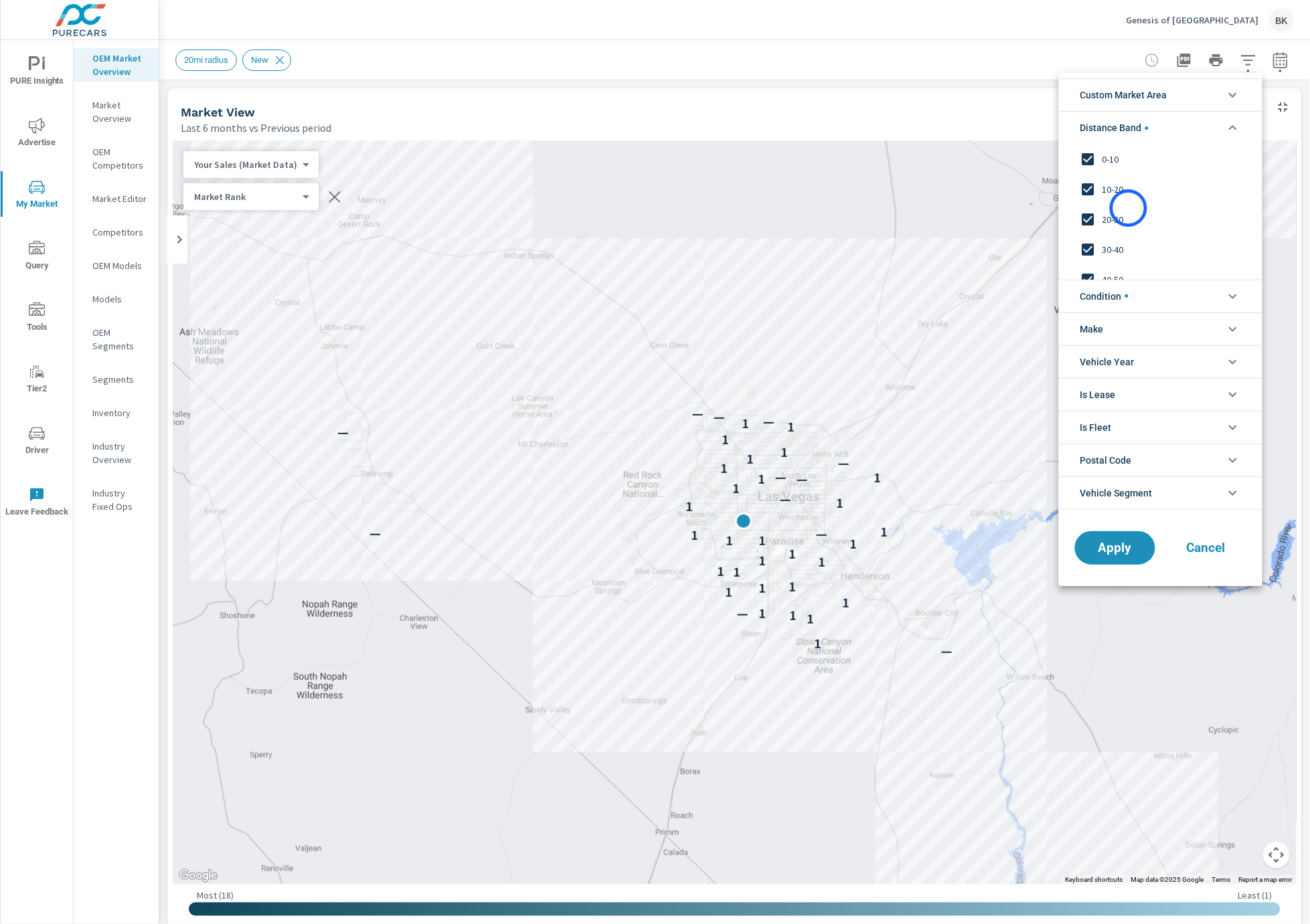
scroll to position [45, 0]
click at [1088, 256] on input "filter options" at bounding box center [1088, 265] width 28 height 28
click at [1176, 103] on li "Custom Market Area" at bounding box center [1160, 95] width 204 height 33
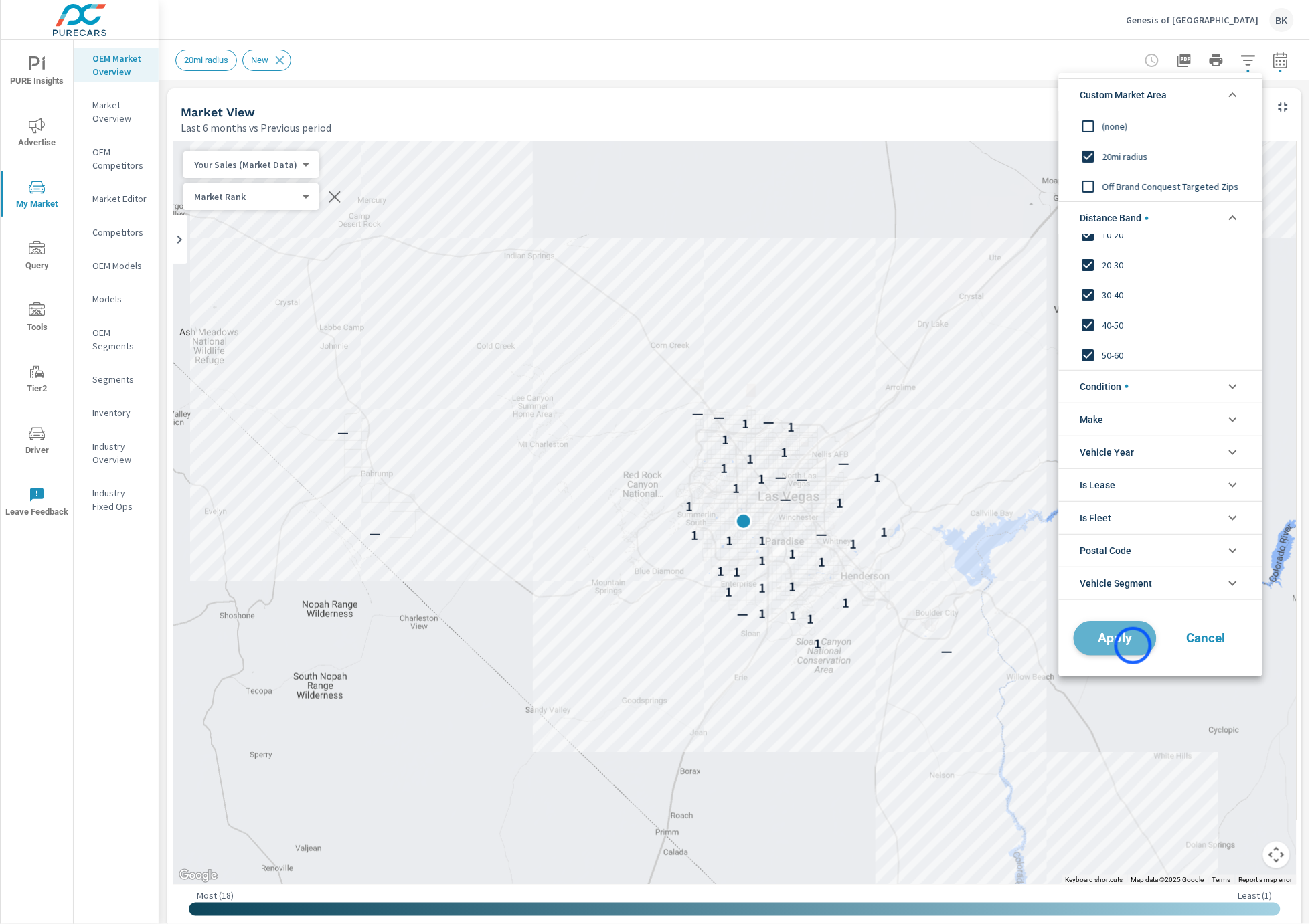
click at [1133, 646] on button "Apply" at bounding box center [1115, 638] width 83 height 34
